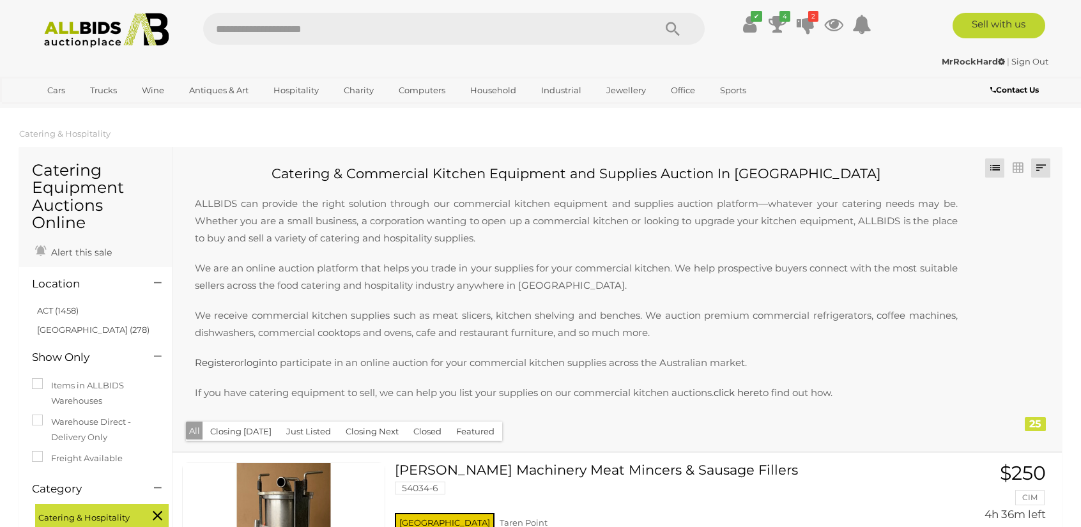
click at [1035, 166] on link at bounding box center [1040, 167] width 19 height 19
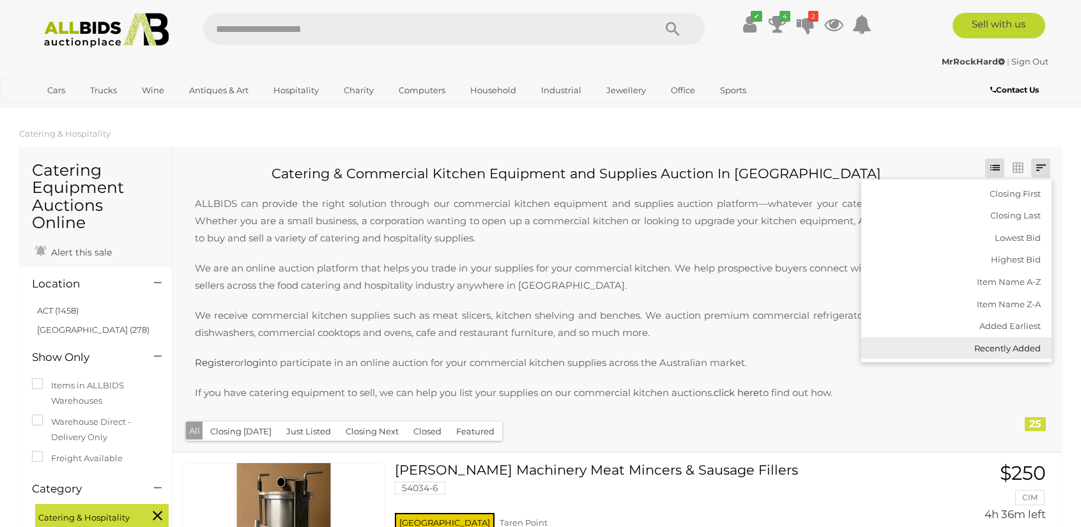
click at [1001, 343] on link "Recently Added" at bounding box center [956, 348] width 190 height 22
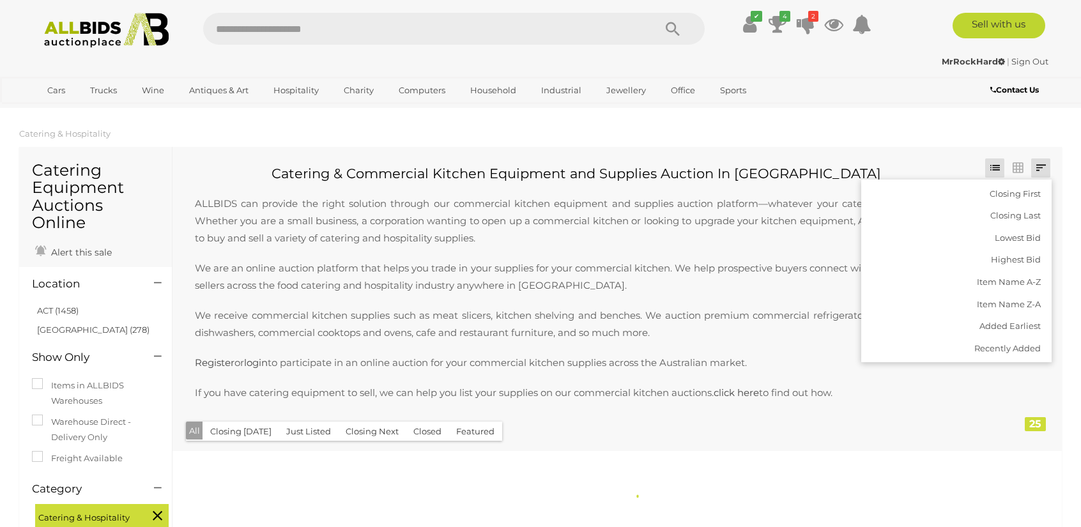
click at [731, 262] on p "We are an online auction platform that helps you trade in your supplies for you…" at bounding box center [576, 276] width 788 height 34
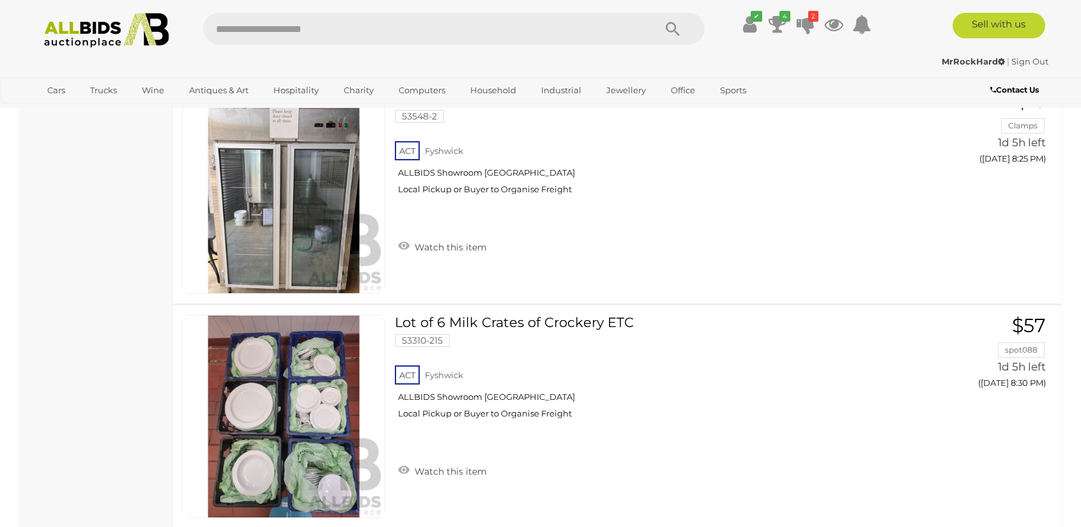
scroll to position [4151, 0]
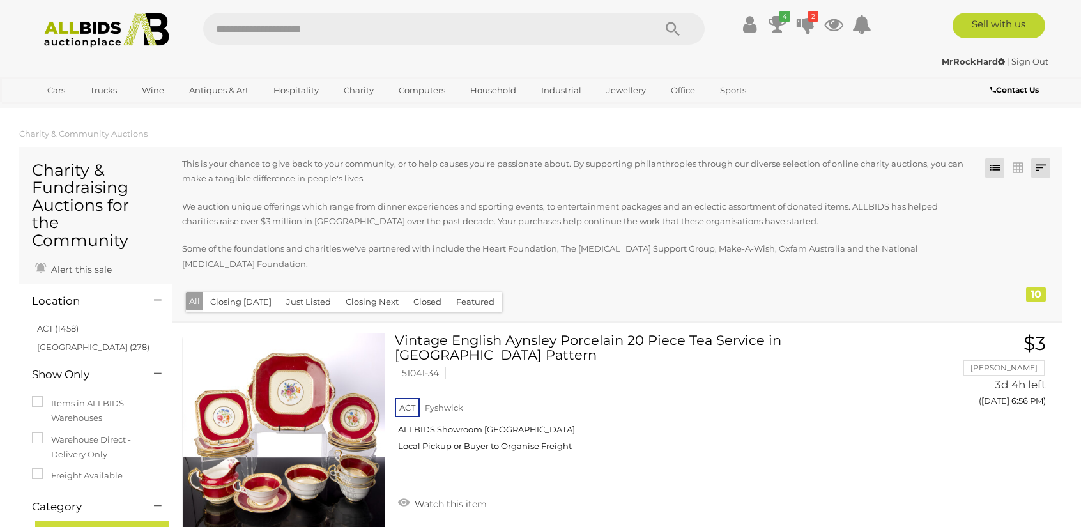
click at [1044, 169] on link at bounding box center [1040, 167] width 19 height 19
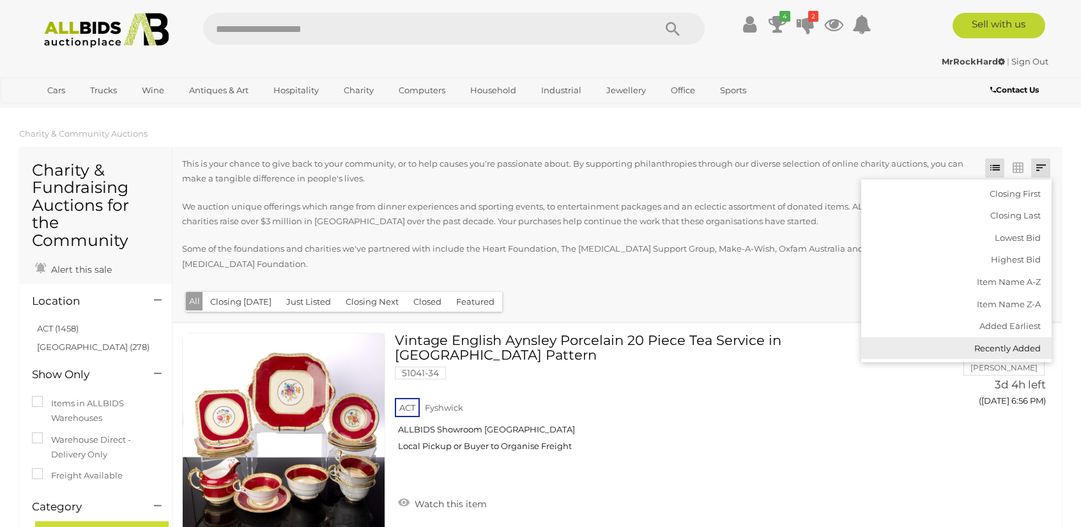
click at [976, 342] on link "Recently Added" at bounding box center [956, 348] width 190 height 22
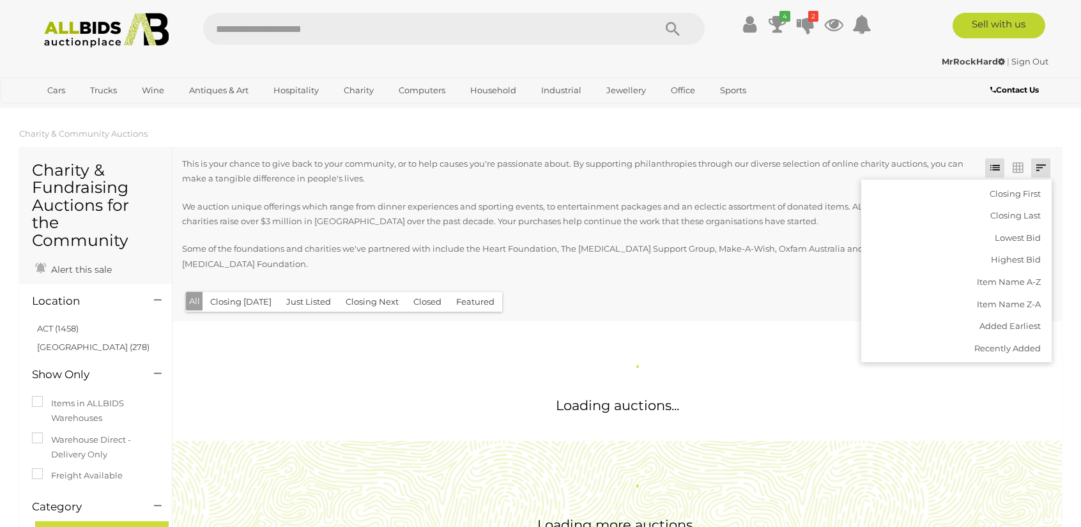
click at [751, 279] on div "This is your chance to give back to your community, or to help causes you're pa…" at bounding box center [581, 221] width 798 height 131
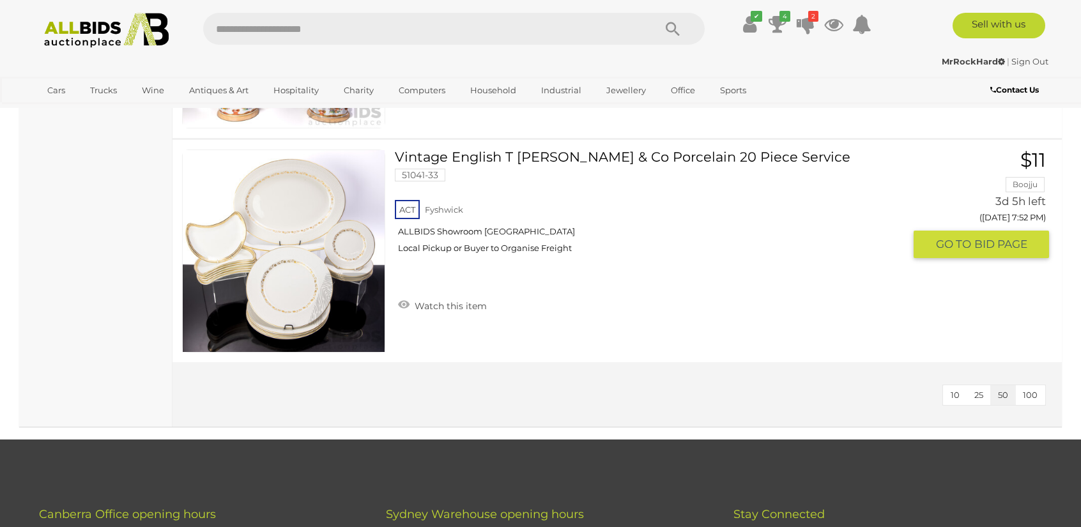
scroll to position [2427, 0]
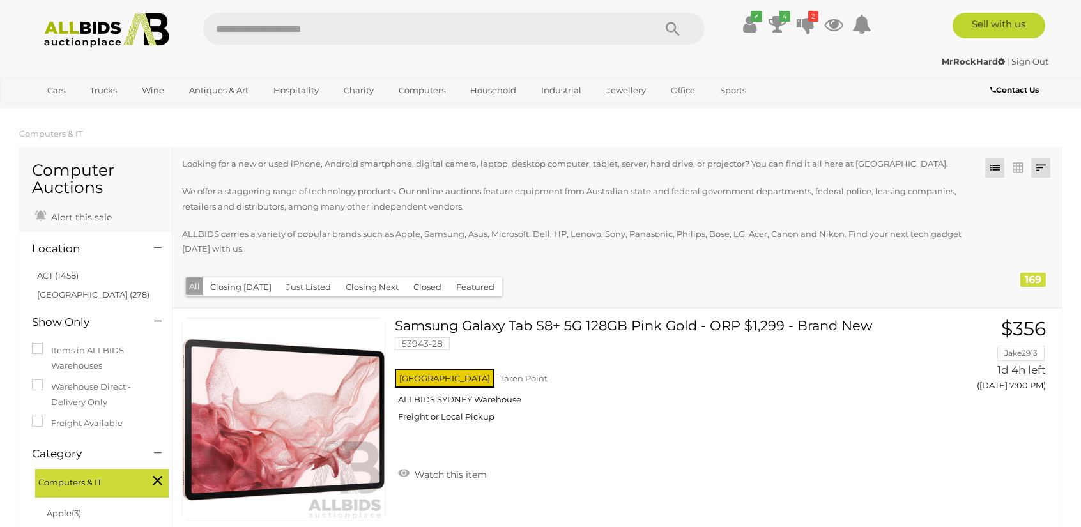
click at [1044, 177] on link at bounding box center [1040, 167] width 19 height 19
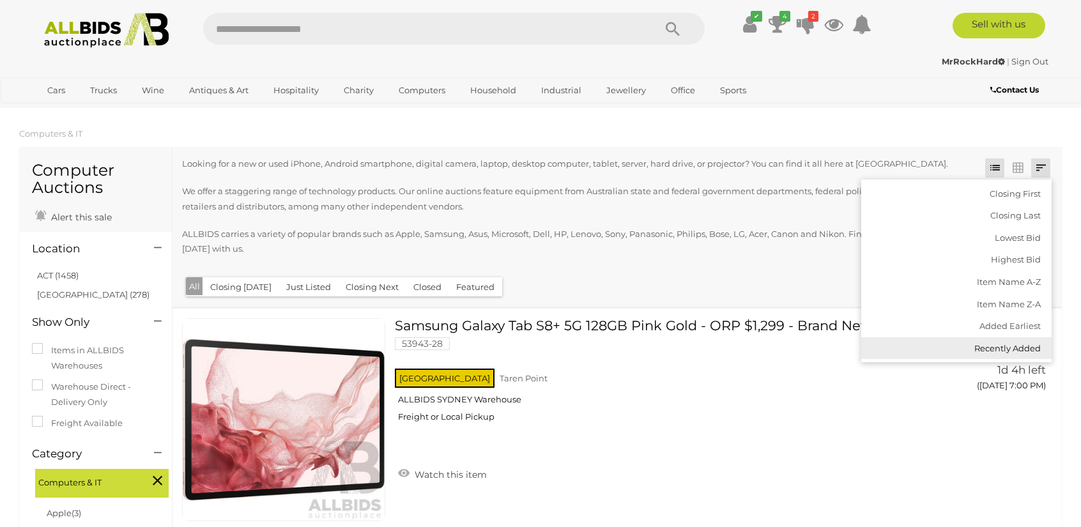
click at [991, 342] on link "Recently Added" at bounding box center [956, 348] width 190 height 22
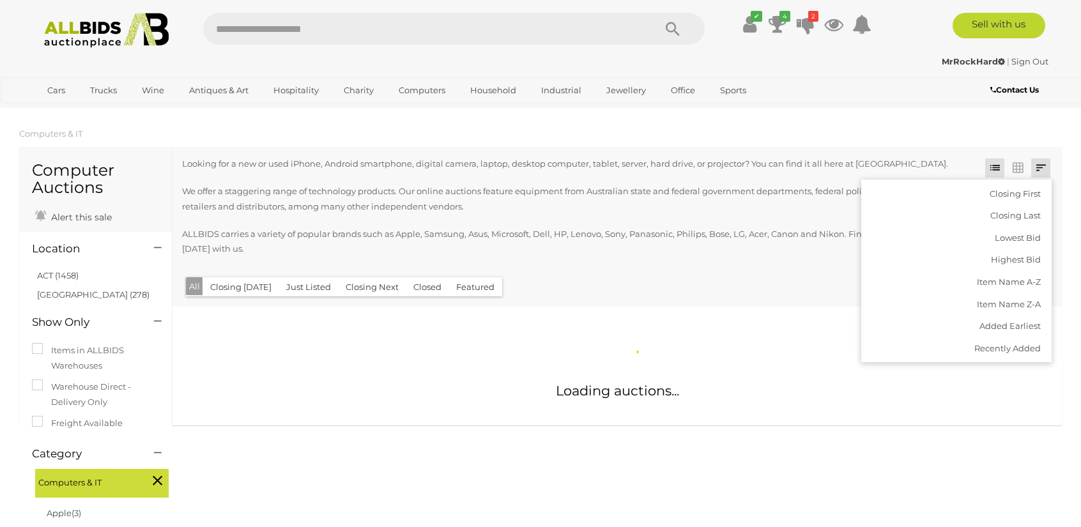
click at [668, 282] on div "Closing First Closing Last Lowest Bid Highest Bid Item Name A-Z Item Name Z-A A…" at bounding box center [616, 227] width 889 height 160
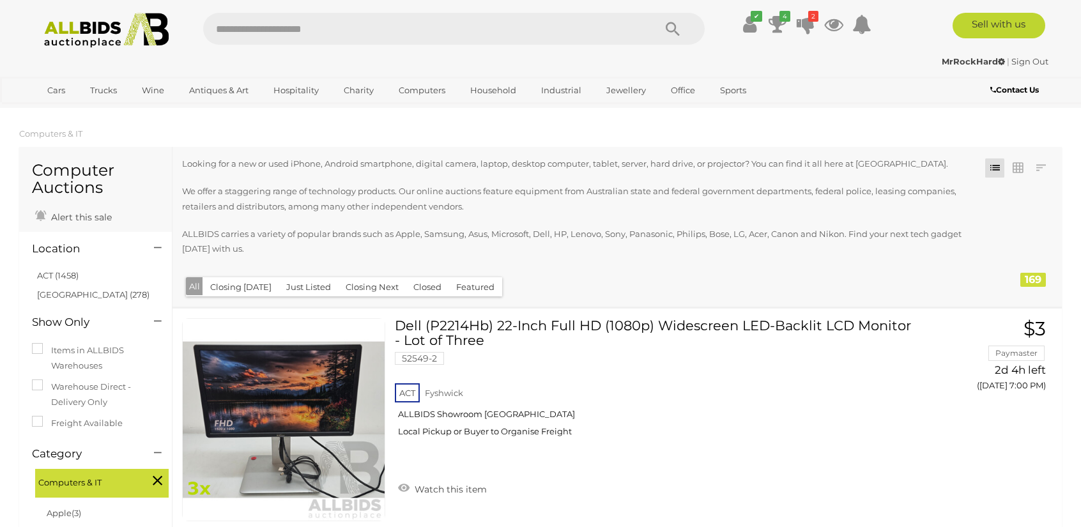
click at [643, 273] on div at bounding box center [581, 274] width 798 height 3
click at [1039, 174] on link at bounding box center [1040, 167] width 19 height 19
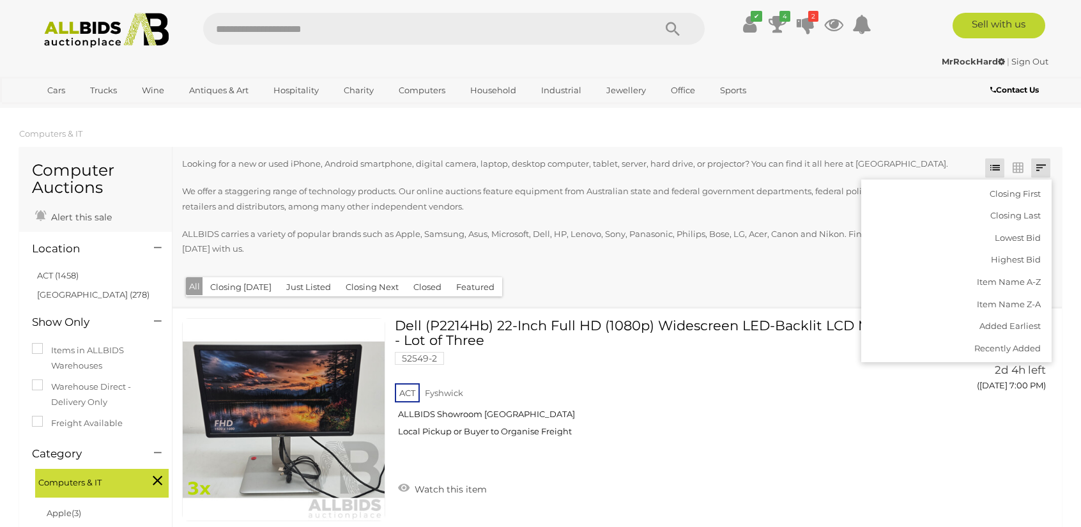
click at [1014, 346] on link "Recently Added" at bounding box center [956, 348] width 190 height 22
click at [422, 147] on div "Closing First Closing Last Lowest Bid Highest Bid Item Name A-Z Item Name Z-A A…" at bounding box center [616, 227] width 889 height 160
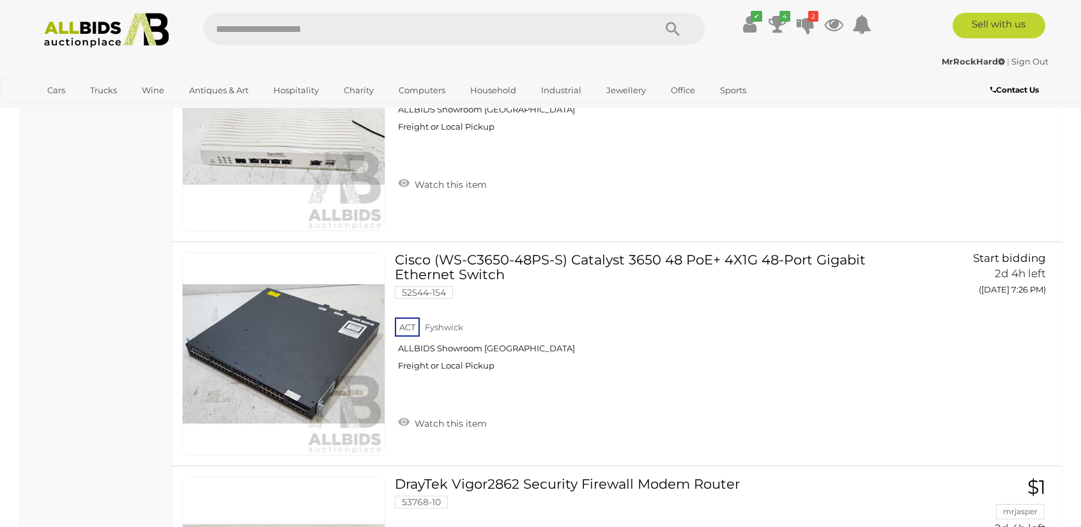
scroll to position [11496, 0]
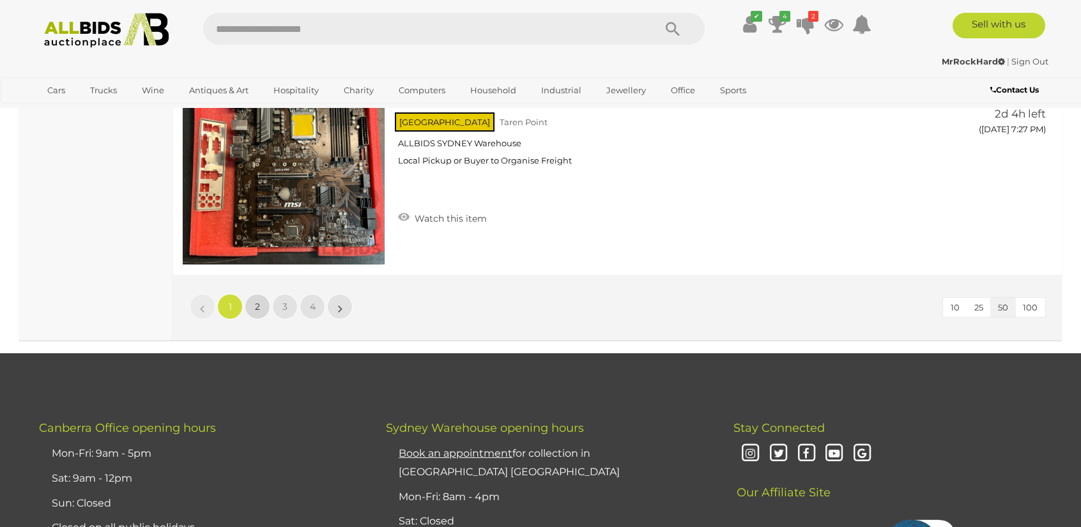
click at [263, 294] on link "2" at bounding box center [258, 307] width 26 height 26
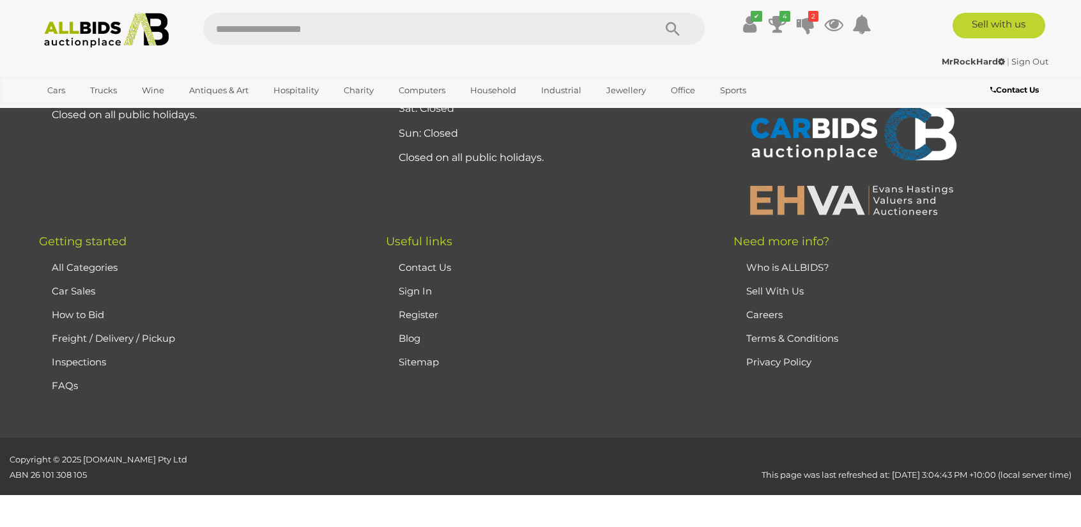
scroll to position [179, 0]
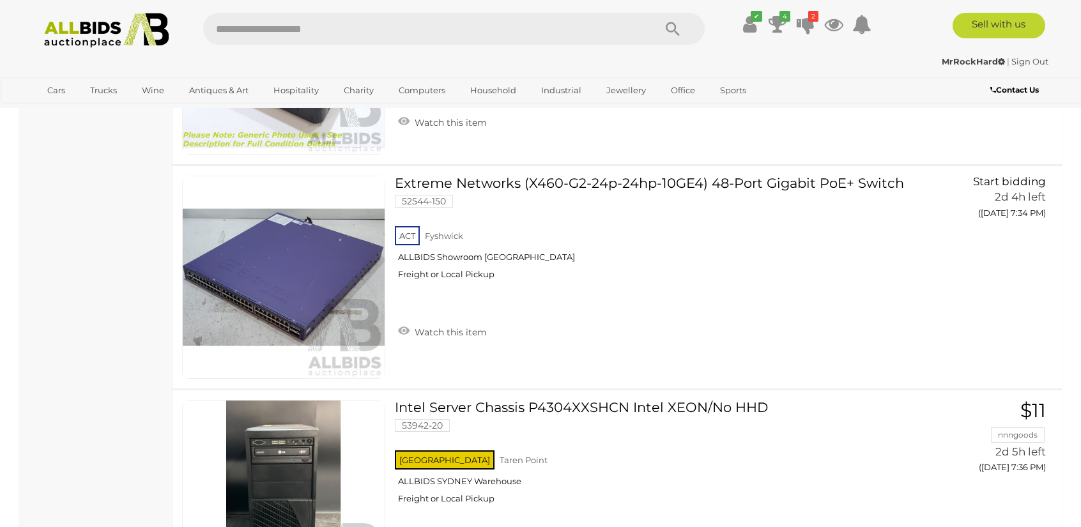
scroll to position [2797, 0]
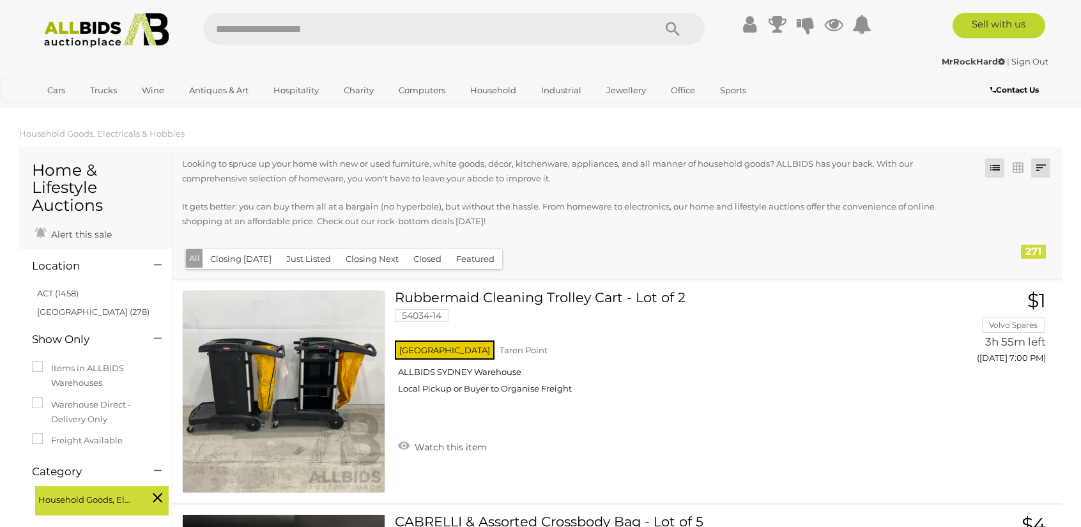
click at [1032, 171] on link at bounding box center [1040, 167] width 19 height 19
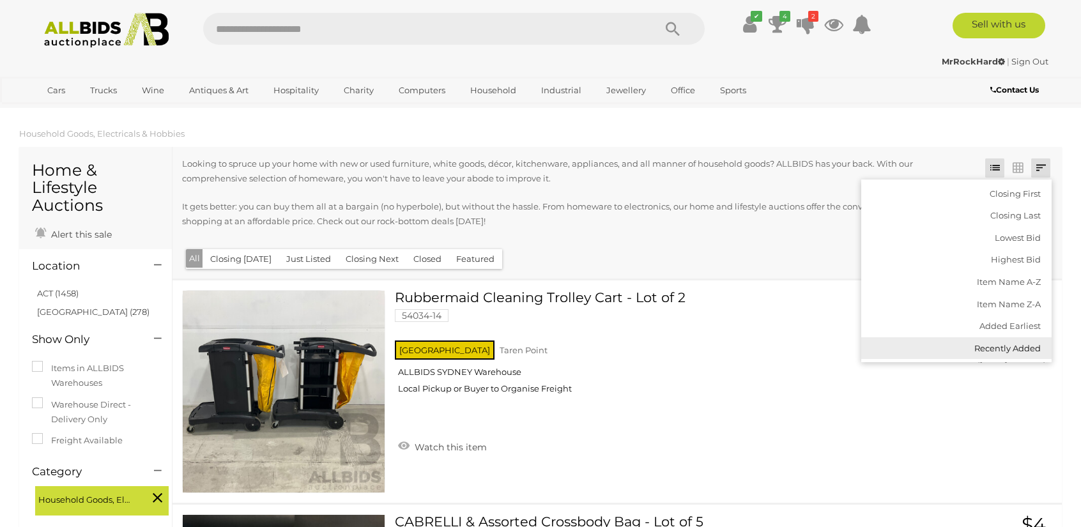
click at [983, 340] on link "Recently Added" at bounding box center [956, 348] width 190 height 22
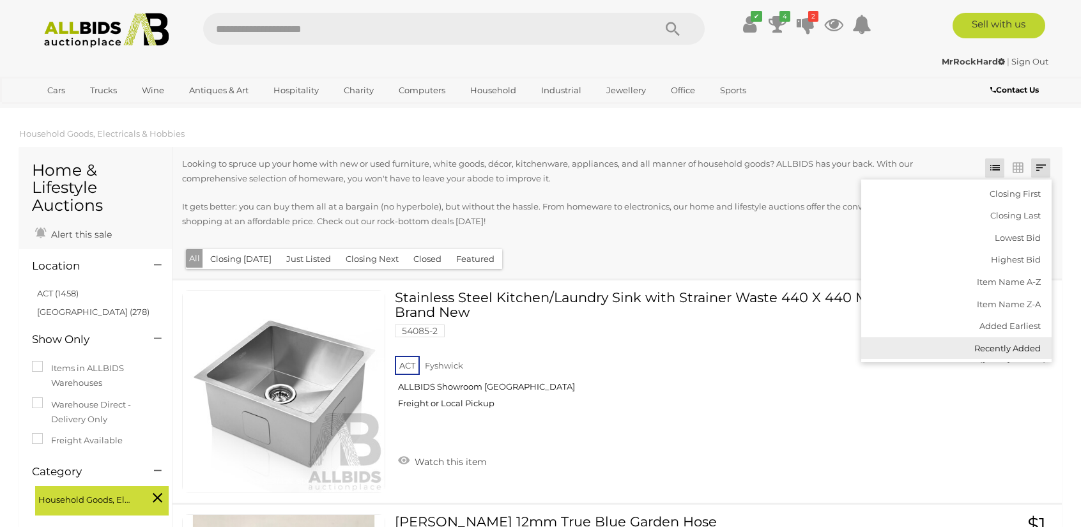
click at [996, 356] on link "Recently Added" at bounding box center [956, 348] width 190 height 22
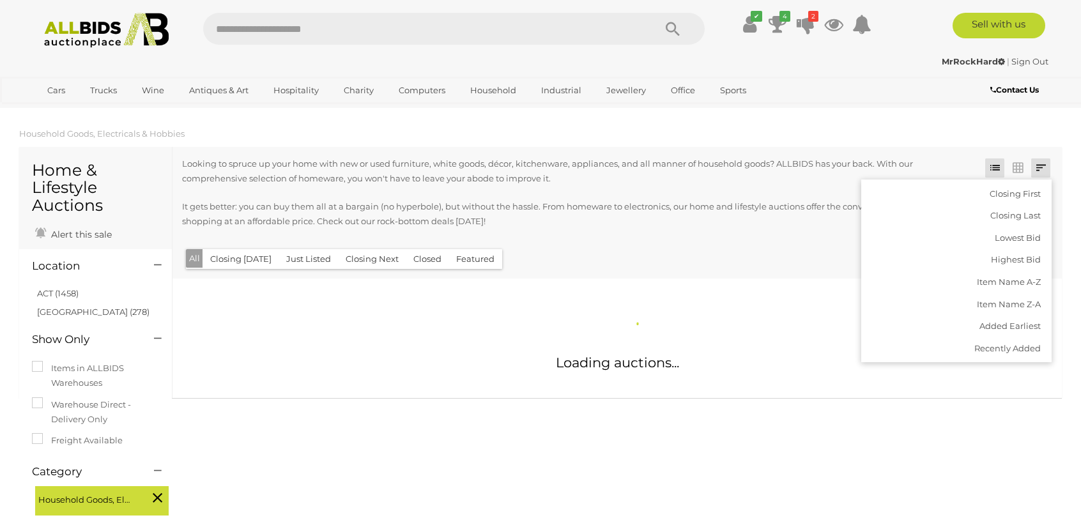
click at [685, 246] on div at bounding box center [581, 246] width 798 height 3
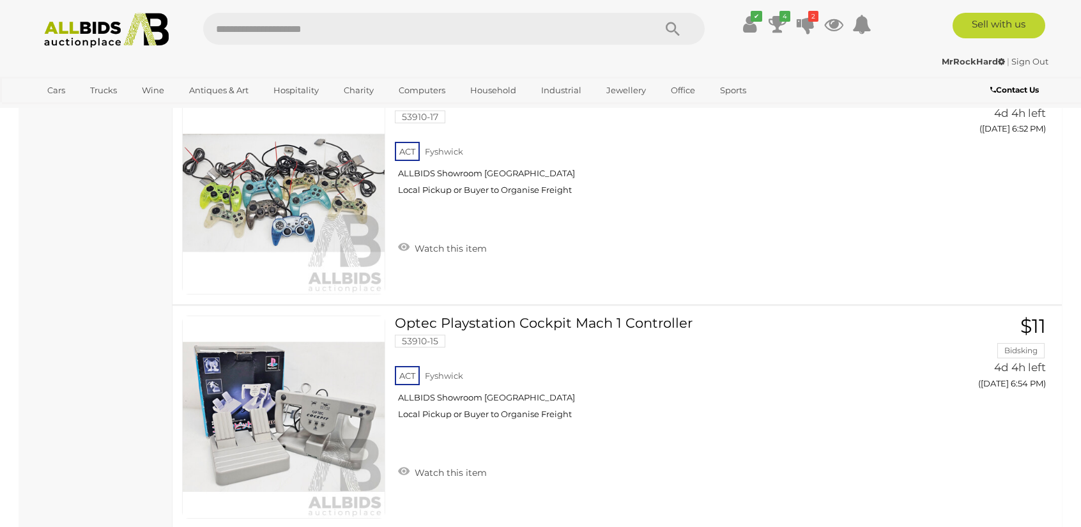
scroll to position [9324, 0]
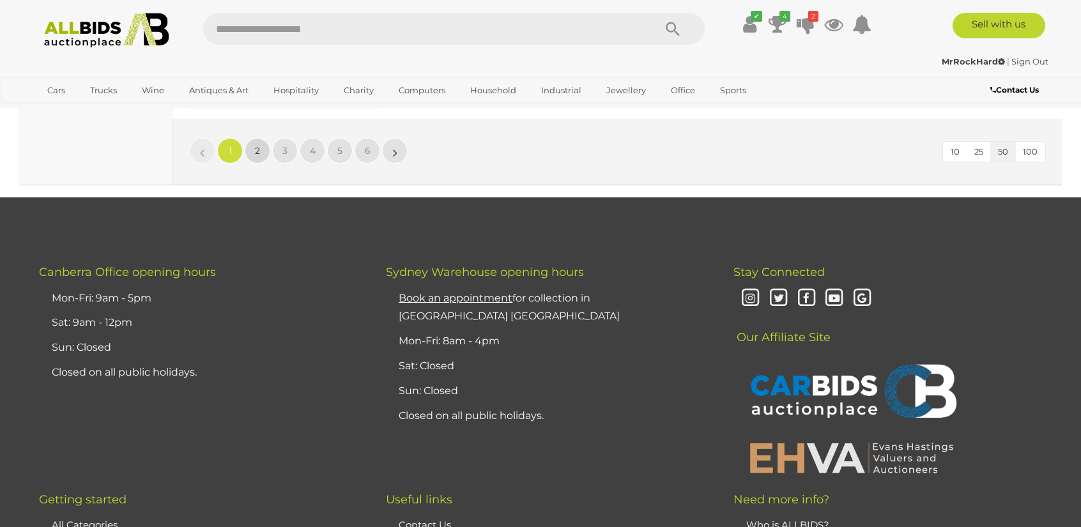
click at [261, 141] on link "2" at bounding box center [258, 151] width 26 height 26
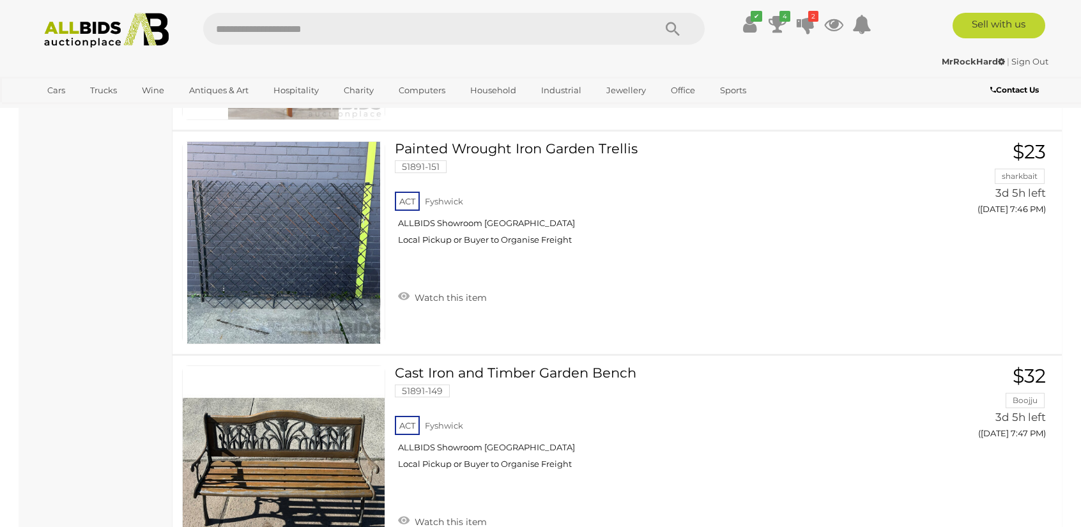
scroll to position [7942, 0]
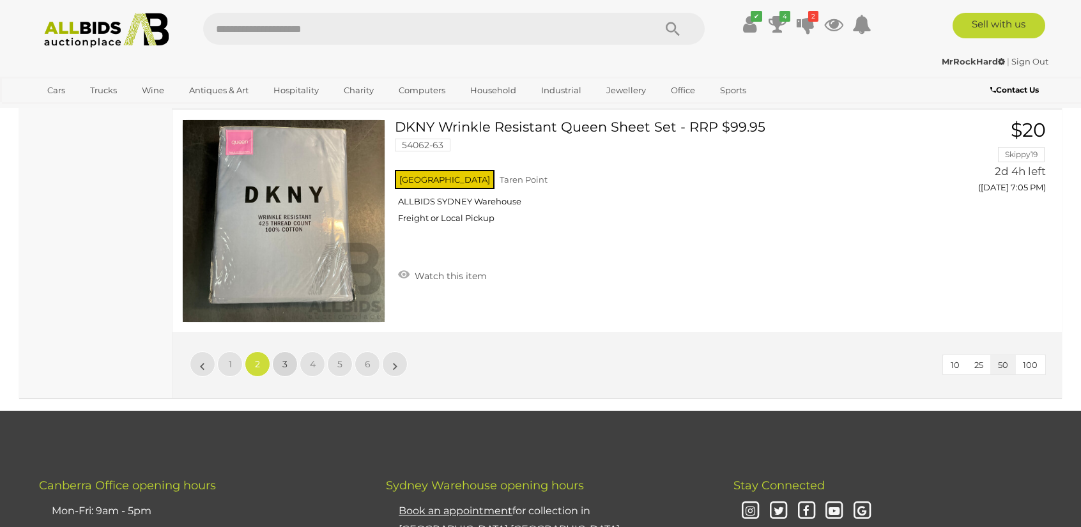
click at [285, 358] on span "3" at bounding box center [284, 363] width 5 height 11
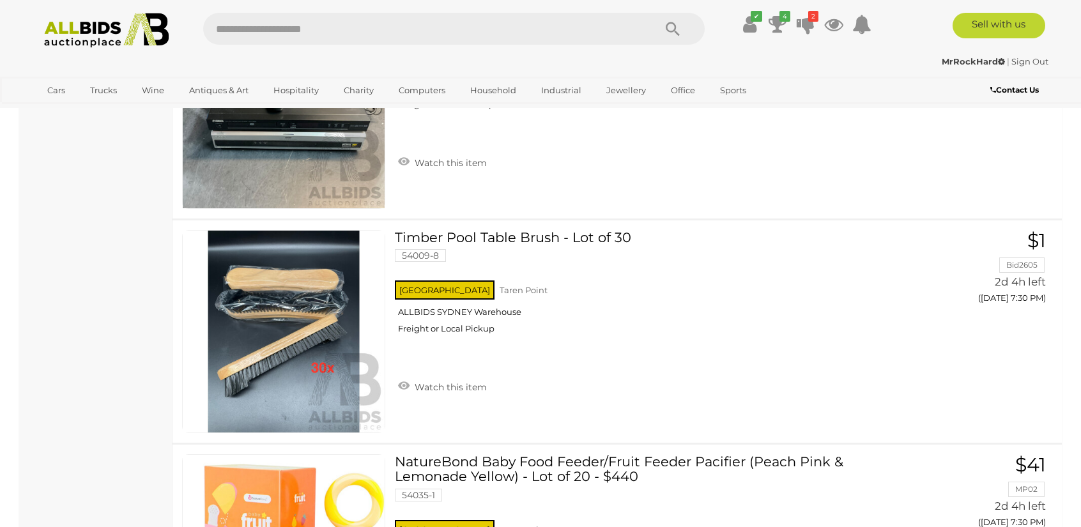
scroll to position [10688, 0]
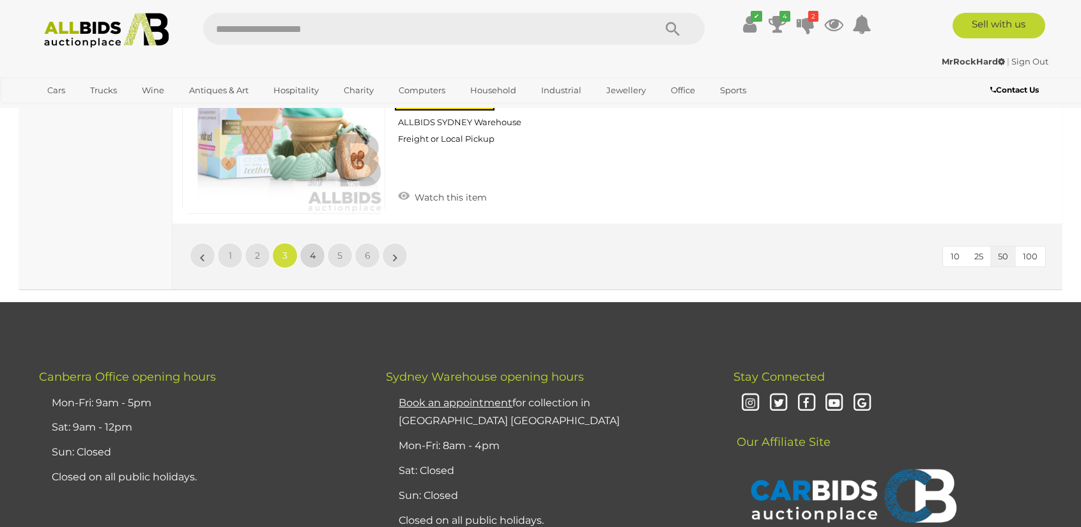
click at [312, 250] on span "4" at bounding box center [313, 255] width 6 height 11
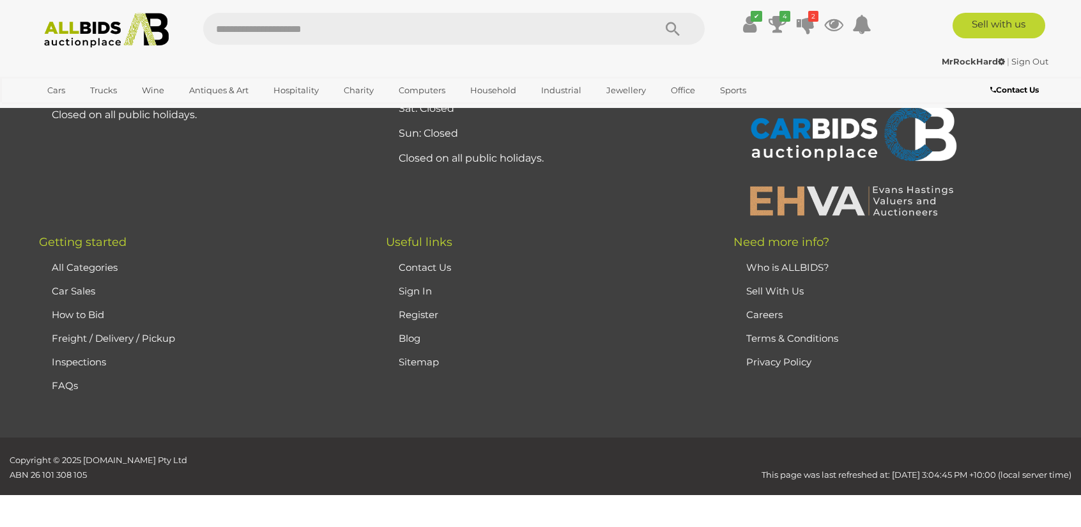
scroll to position [151, 0]
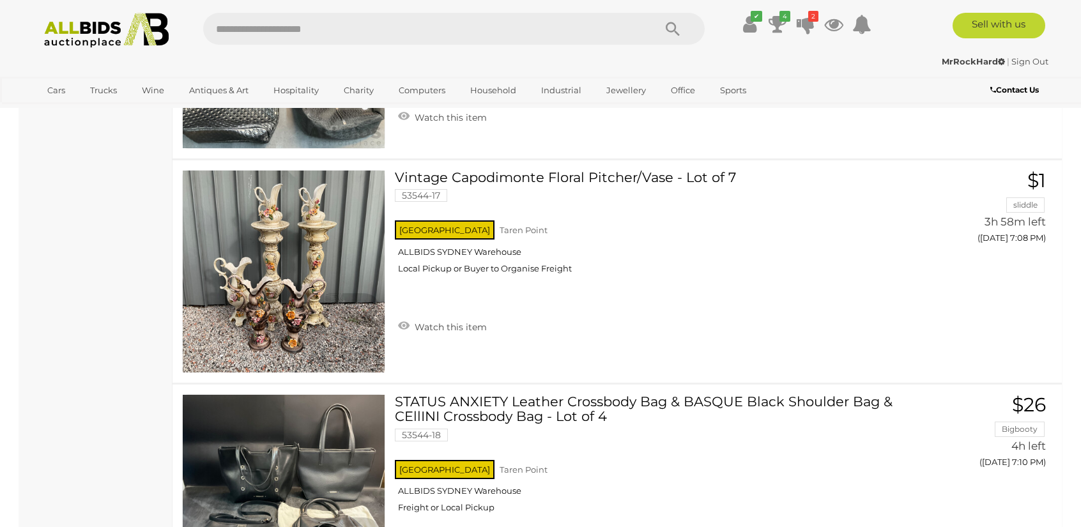
scroll to position [11199, 0]
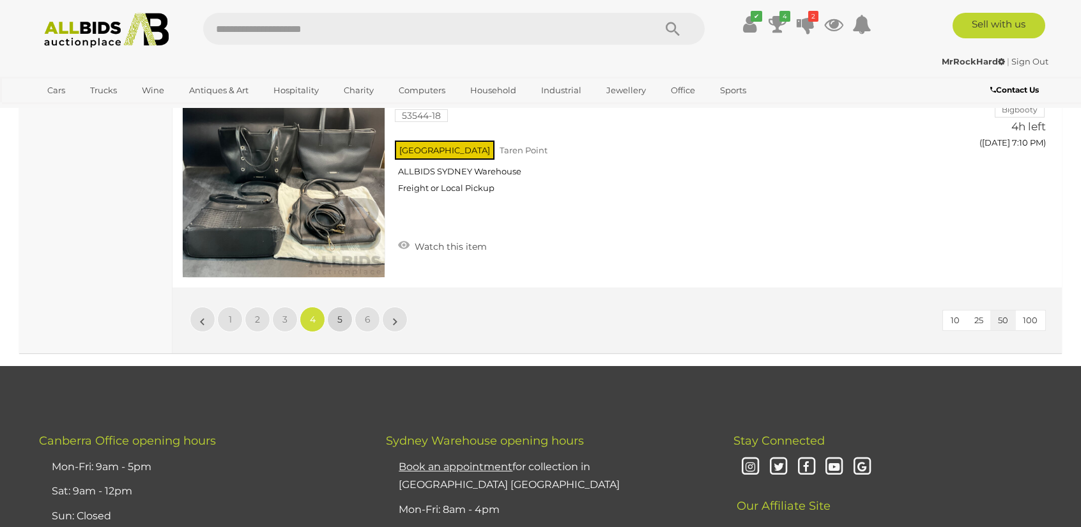
click at [337, 317] on link "5" at bounding box center [340, 320] width 26 height 26
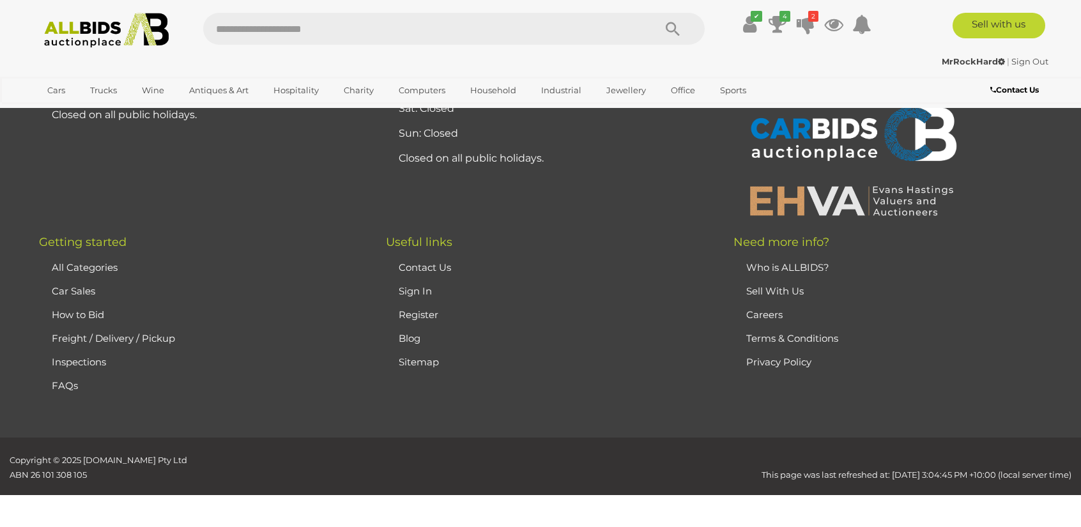
scroll to position [151, 0]
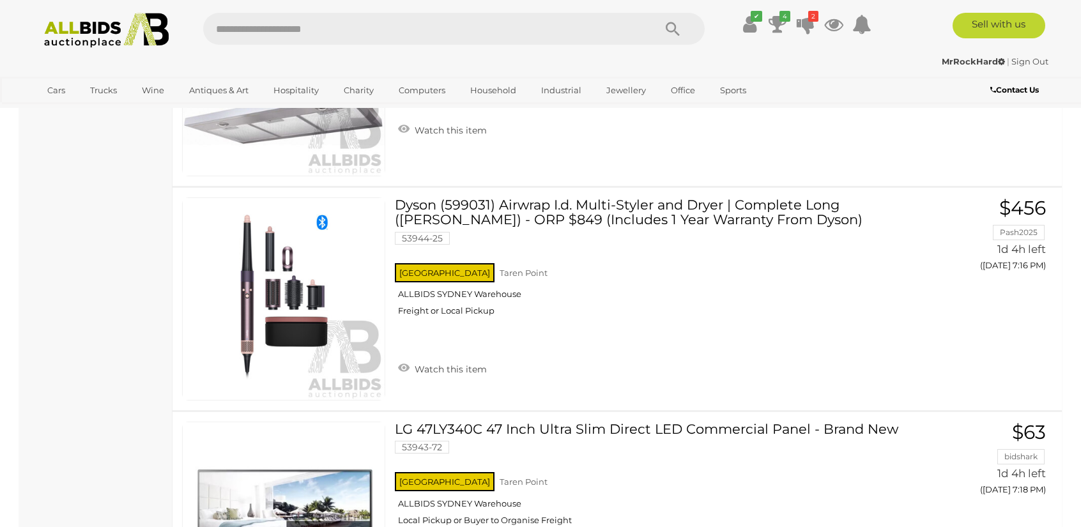
scroll to position [11327, 0]
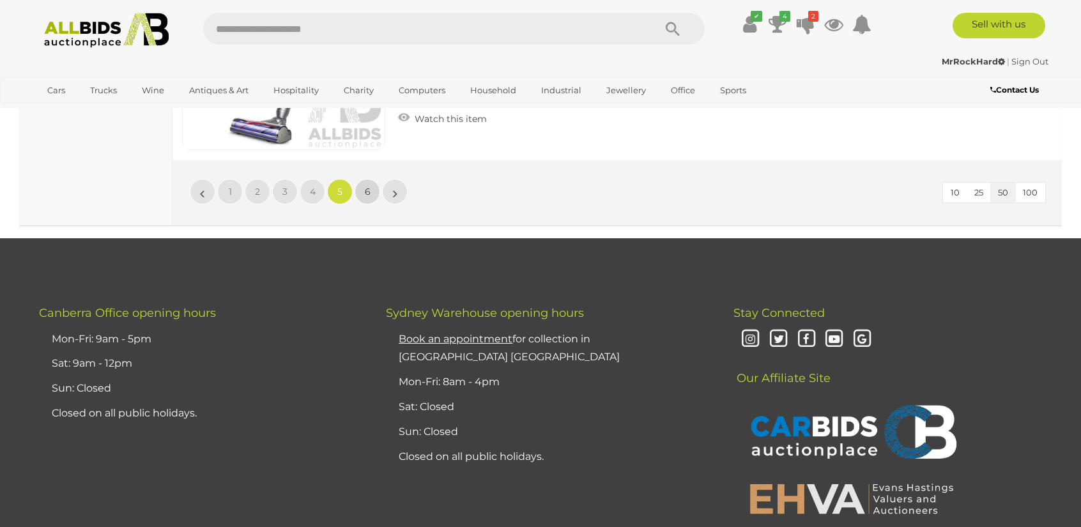
click at [360, 179] on link "6" at bounding box center [367, 192] width 26 height 26
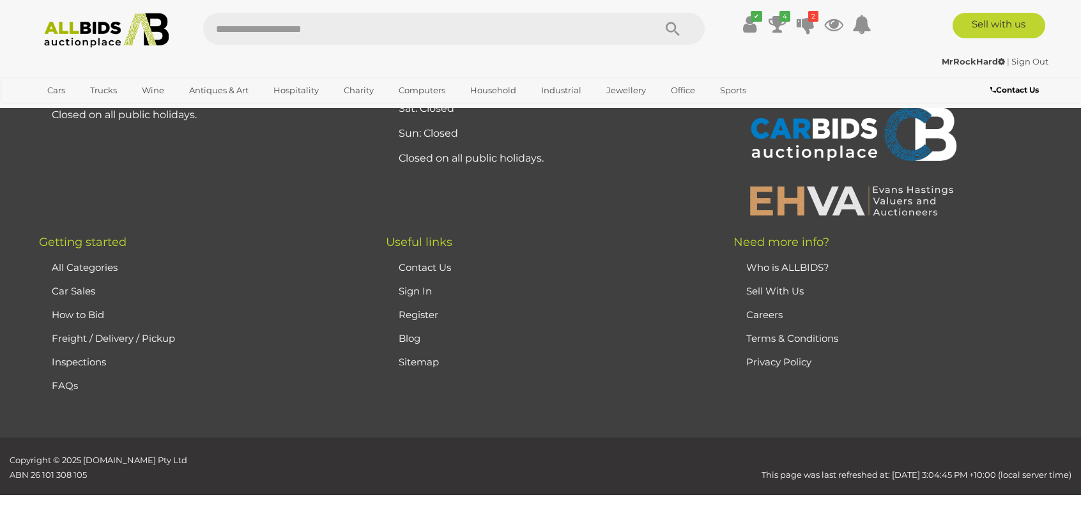
scroll to position [151, 0]
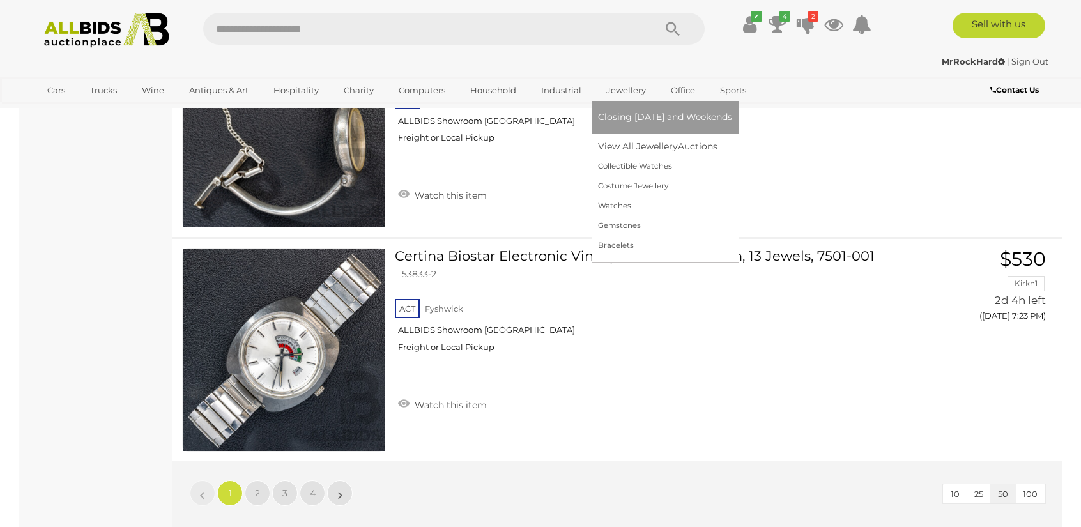
scroll to position [10601, 0]
